Goal: Information Seeking & Learning: Learn about a topic

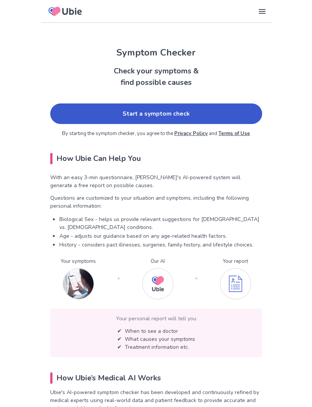
click at [222, 117] on link "Start a symptom check" at bounding box center [156, 114] width 212 height 21
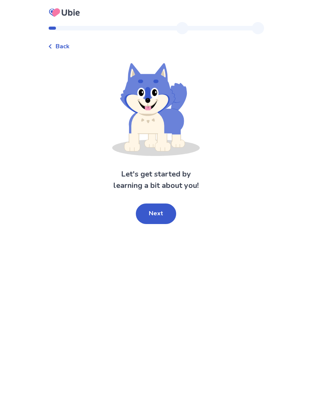
click at [163, 210] on button "Next" at bounding box center [156, 214] width 40 height 21
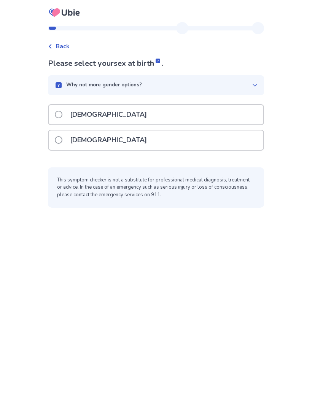
click at [62, 140] on span at bounding box center [59, 140] width 8 height 8
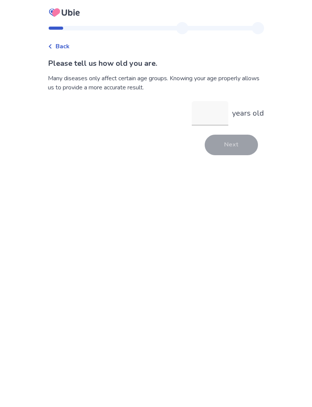
click at [213, 112] on input "years old" at bounding box center [210, 113] width 37 height 24
type input "**"
click at [233, 145] on button "Next" at bounding box center [231, 145] width 53 height 21
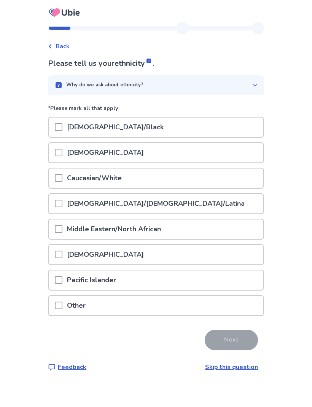
click at [62, 177] on span at bounding box center [59, 178] width 8 height 8
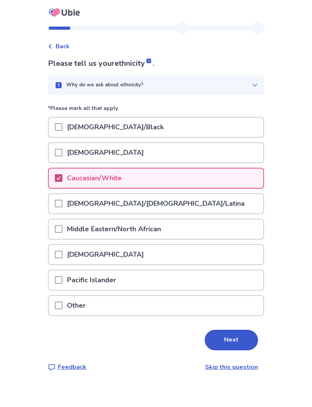
click at [229, 338] on button "Next" at bounding box center [231, 340] width 53 height 21
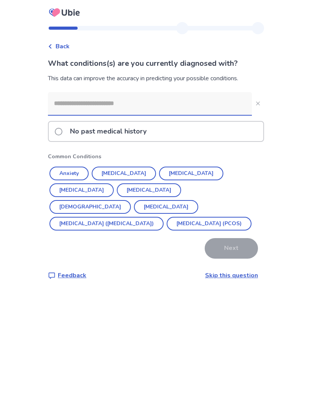
click at [80, 172] on button "Anxiety" at bounding box center [68, 174] width 39 height 14
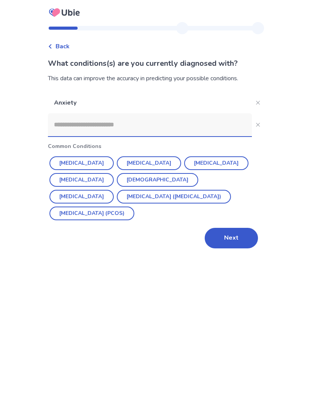
click at [140, 163] on button "[MEDICAL_DATA]" at bounding box center [149, 163] width 64 height 14
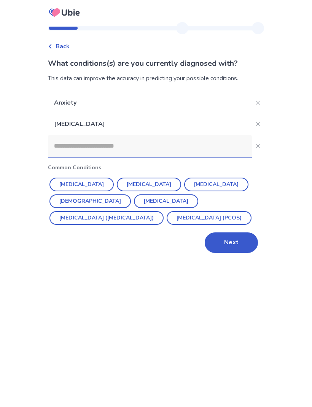
click at [129, 149] on input at bounding box center [150, 146] width 204 height 23
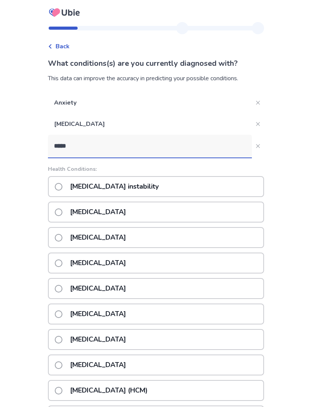
type input "*****"
click at [62, 211] on span at bounding box center [59, 213] width 8 height 8
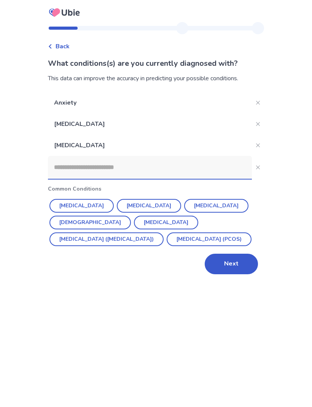
click at [238, 265] on button "Next" at bounding box center [231, 264] width 53 height 21
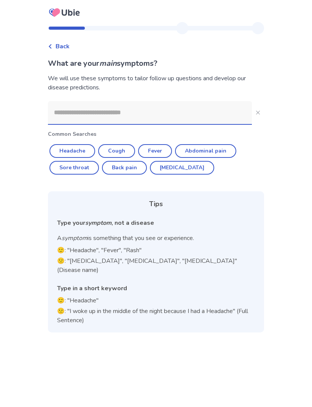
click at [128, 113] on input at bounding box center [150, 112] width 204 height 23
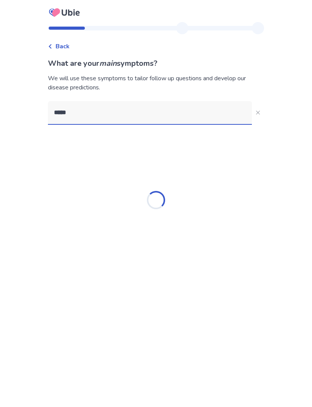
type input "******"
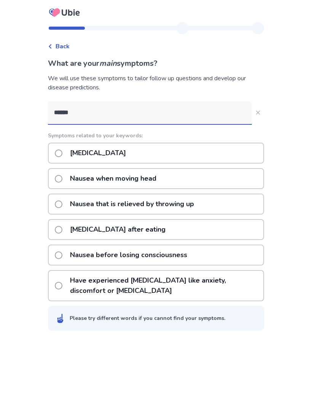
click at [62, 205] on span at bounding box center [59, 205] width 8 height 8
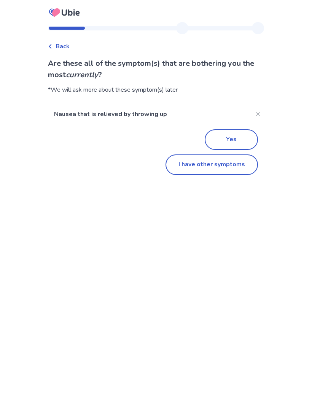
click at [203, 165] on button "I have other symptoms" at bounding box center [212, 165] width 93 height 21
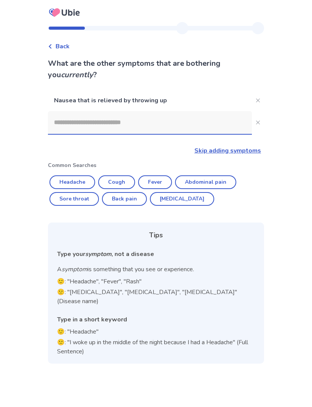
click at [128, 125] on input at bounding box center [150, 122] width 204 height 23
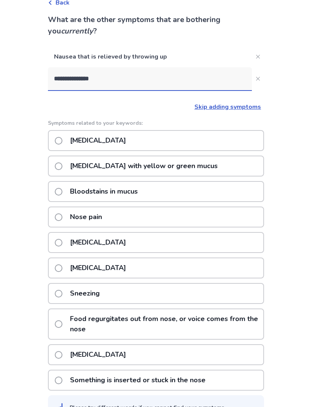
scroll to position [43, 0]
type input "**********"
click at [256, 80] on icon "Close" at bounding box center [258, 79] width 4 height 4
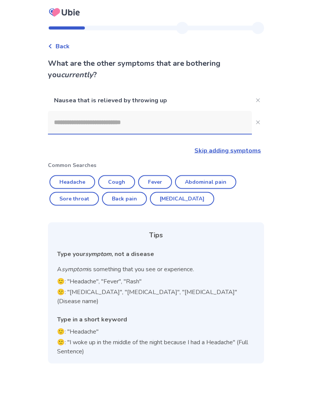
scroll to position [0, 0]
click at [140, 124] on input at bounding box center [150, 122] width 204 height 23
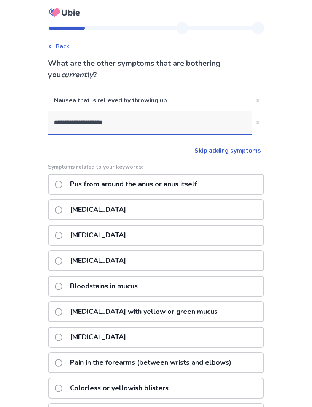
type input "**********"
click at [256, 122] on button "**********" at bounding box center [258, 122] width 12 height 12
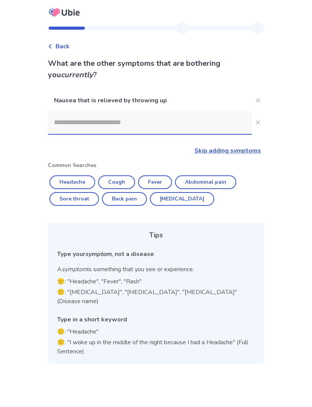
click at [108, 124] on input at bounding box center [150, 122] width 204 height 23
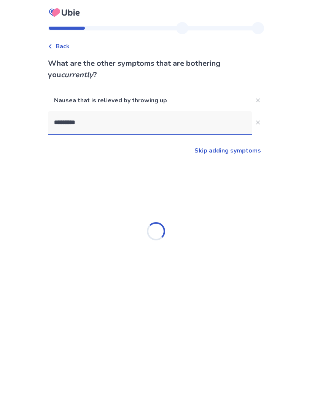
type input "**********"
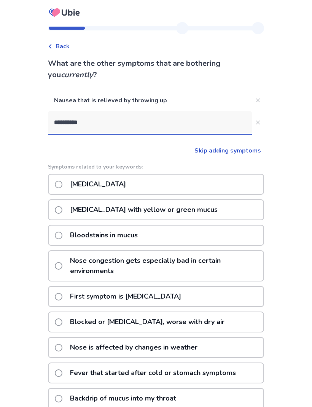
click at [62, 183] on span at bounding box center [59, 185] width 8 height 8
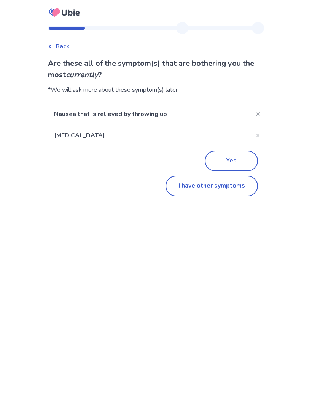
click at [230, 189] on button "I have other symptoms" at bounding box center [212, 186] width 93 height 21
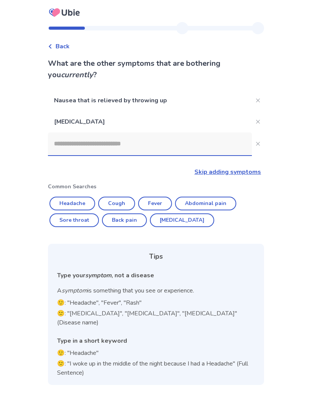
click at [132, 148] on input at bounding box center [150, 143] width 204 height 23
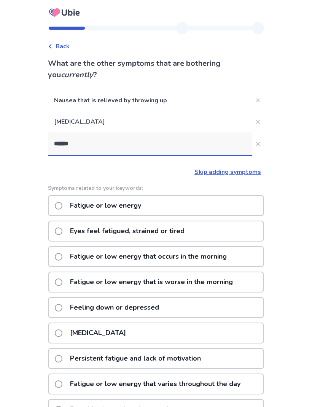
type input "*******"
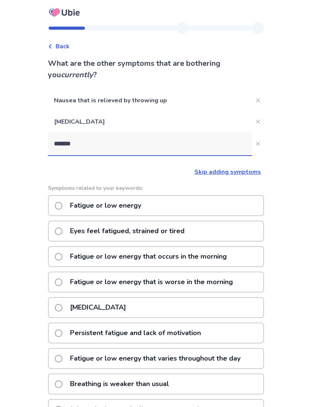
click at [62, 207] on span at bounding box center [59, 206] width 8 height 8
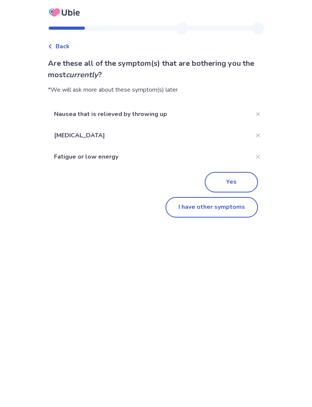
click at [236, 180] on button "Yes" at bounding box center [231, 182] width 53 height 21
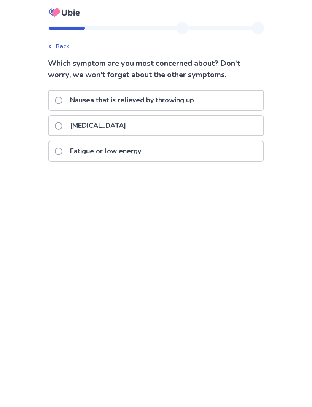
click at [62, 123] on span at bounding box center [59, 126] width 8 height 8
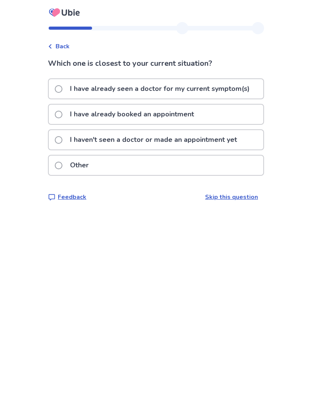
click at [60, 140] on span at bounding box center [59, 140] width 8 height 8
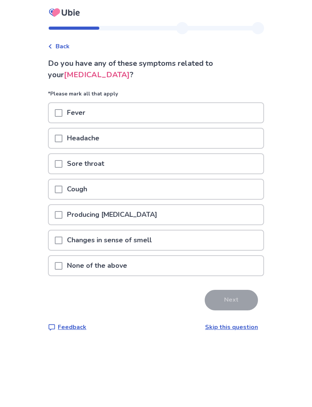
click at [61, 266] on span at bounding box center [59, 266] width 8 height 8
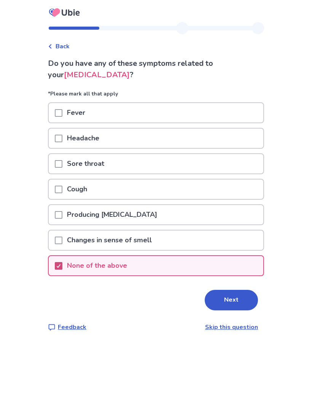
click at [237, 298] on button "Next" at bounding box center [231, 300] width 53 height 21
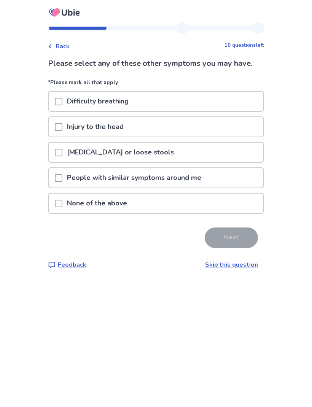
click at [62, 203] on span at bounding box center [59, 204] width 8 height 8
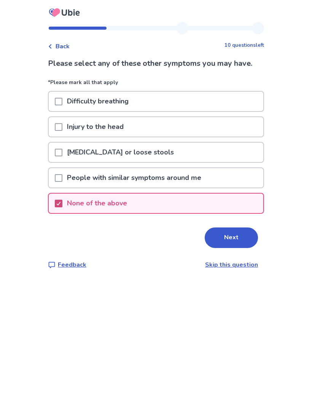
click at [237, 236] on button "Next" at bounding box center [231, 238] width 53 height 21
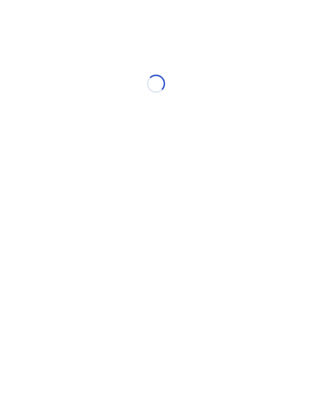
select select "*"
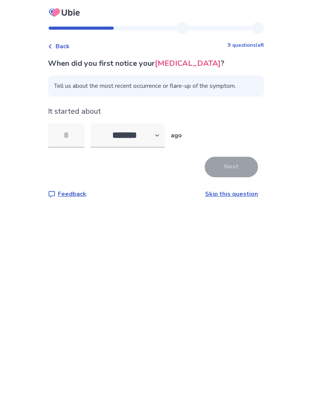
click at [72, 136] on input "tel" at bounding box center [66, 135] width 37 height 24
type input "*"
click at [164, 139] on select "******* ****** ******* ******** *******" at bounding box center [128, 135] width 74 height 24
select select "*"
click at [231, 166] on button "Next" at bounding box center [231, 167] width 53 height 21
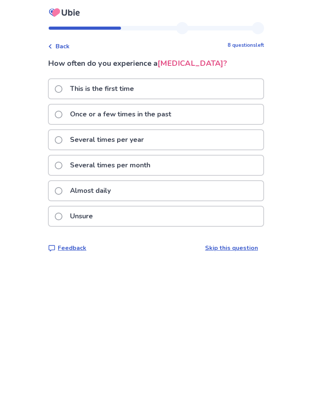
click at [66, 162] on label "Several times per month" at bounding box center [105, 165] width 100 height 19
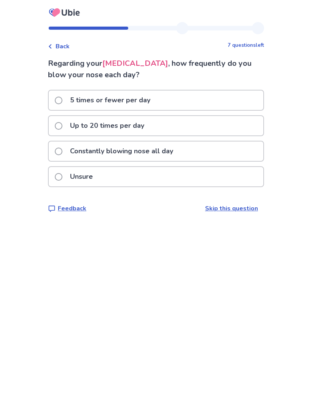
click at [62, 126] on span at bounding box center [59, 126] width 8 height 8
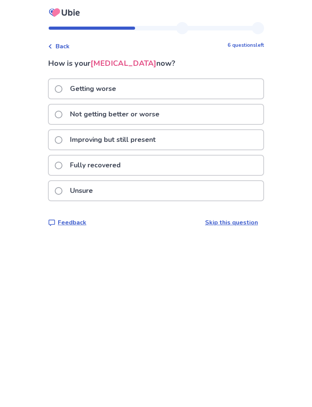
click at [61, 163] on span at bounding box center [59, 166] width 8 height 8
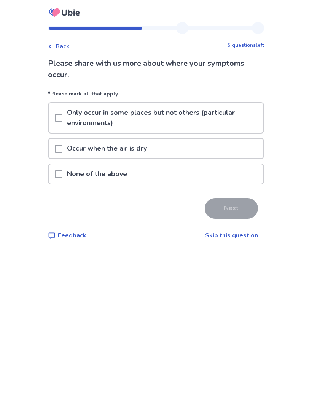
click at [62, 174] on span at bounding box center [59, 175] width 8 height 8
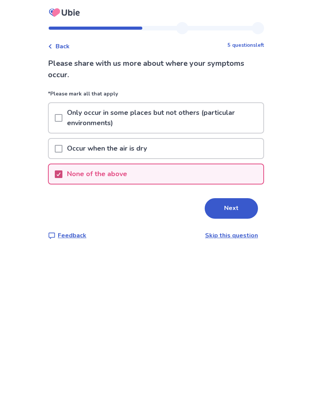
click at [236, 210] on button "Next" at bounding box center [231, 208] width 53 height 21
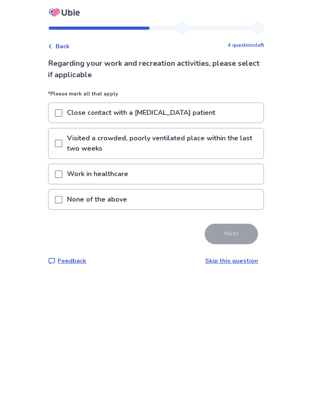
click at [61, 199] on span at bounding box center [59, 200] width 8 height 8
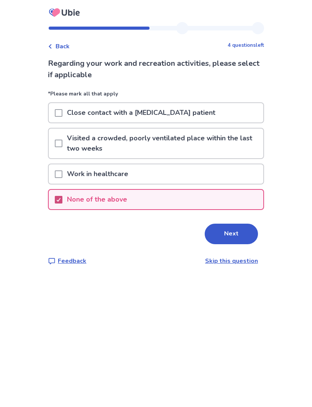
click at [240, 232] on button "Next" at bounding box center [231, 234] width 53 height 21
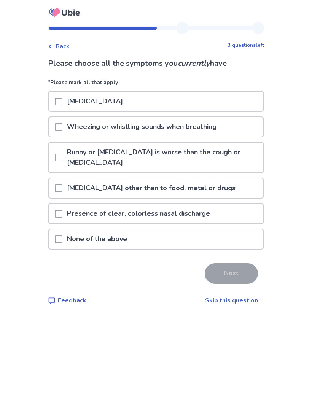
click at [62, 215] on span at bounding box center [59, 214] width 8 height 8
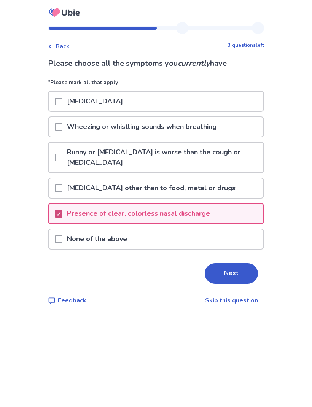
click at [238, 273] on button "Next" at bounding box center [231, 273] width 53 height 21
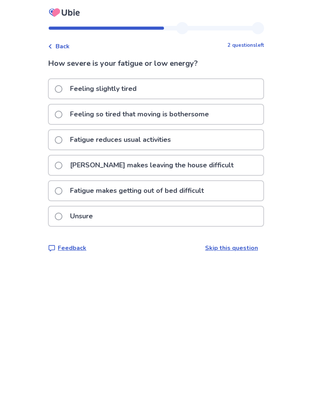
click at [62, 166] on span at bounding box center [59, 166] width 8 height 8
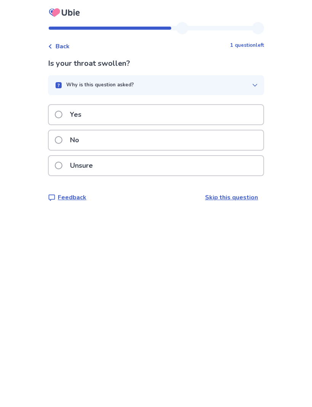
click at [62, 138] on span at bounding box center [59, 140] width 8 height 8
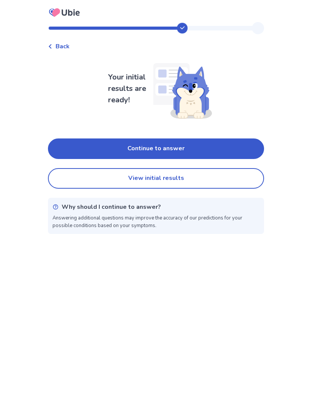
click at [206, 148] on button "Continue to answer" at bounding box center [156, 149] width 216 height 21
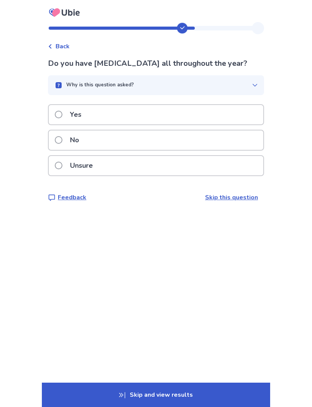
click at [62, 140] on span at bounding box center [59, 140] width 8 height 8
click at [62, 138] on span at bounding box center [59, 140] width 8 height 8
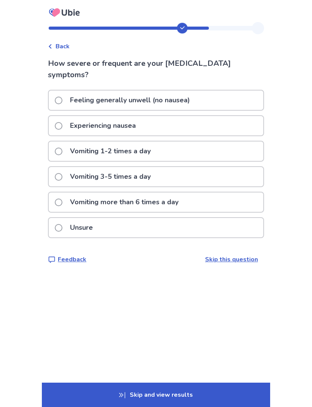
click at [62, 227] on span at bounding box center [59, 228] width 8 height 8
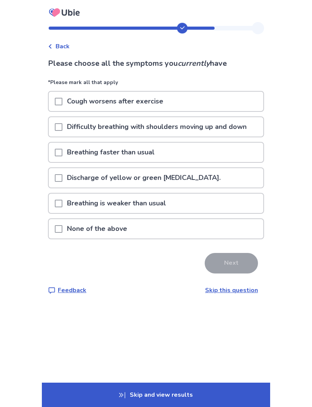
click at [60, 227] on span at bounding box center [59, 229] width 8 height 8
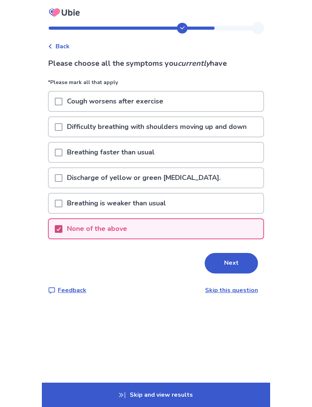
click at [233, 262] on button "Next" at bounding box center [231, 263] width 53 height 21
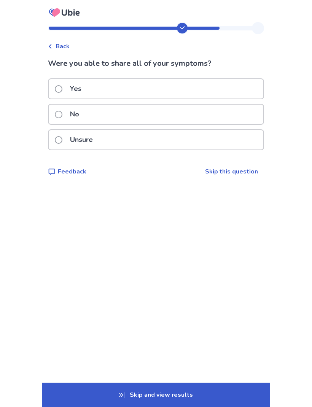
click at [62, 89] on span at bounding box center [59, 89] width 8 height 8
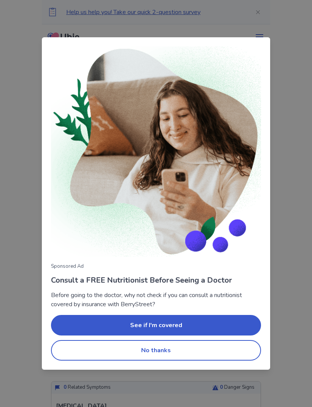
click at [166, 348] on button "No thanks" at bounding box center [156, 350] width 210 height 21
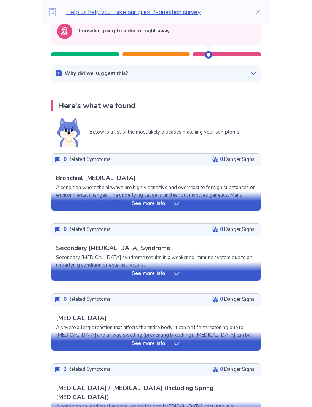
scroll to position [88, 0]
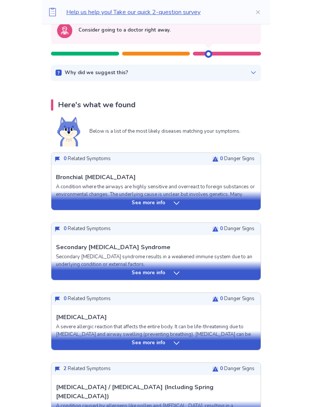
click at [184, 273] on div "See more info" at bounding box center [155, 274] width 209 height 8
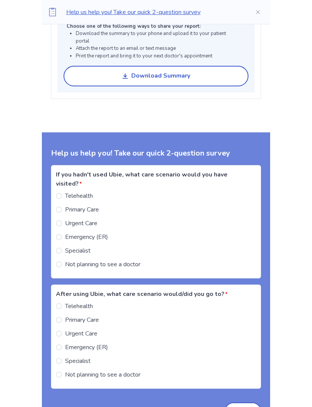
scroll to position [1093, 0]
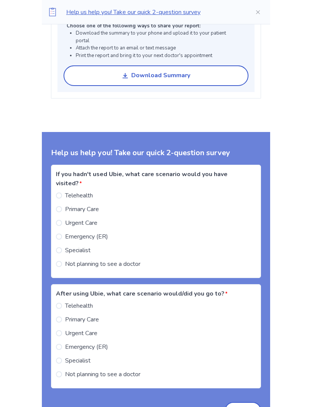
click at [68, 260] on label "Not planning to see a doctor" at bounding box center [98, 264] width 85 height 9
click at [62, 372] on span at bounding box center [59, 375] width 6 height 6
click at [241, 403] on button "Send" at bounding box center [243, 410] width 36 height 17
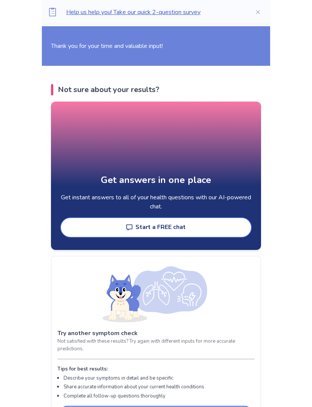
scroll to position [1220, 0]
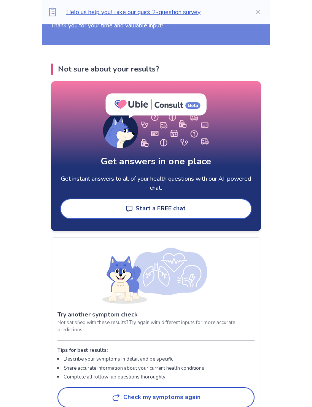
click at [14, 63] on div "Help us help you! Take our quick 2-question survey Back Symptom Check Summary […" at bounding box center [156, 37] width 312 height 2514
click at [256, 11] on icon "Close" at bounding box center [258, 12] width 4 height 4
